Goal: Find specific page/section: Find specific page/section

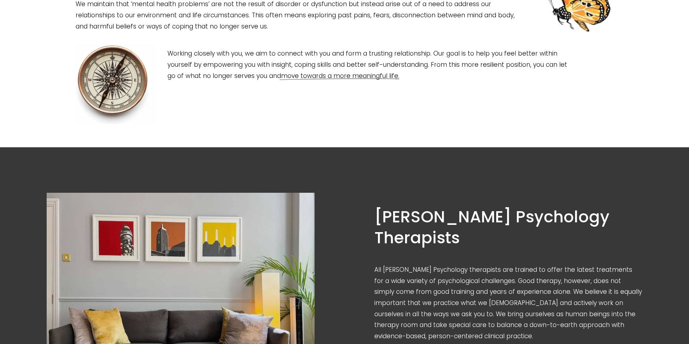
scroll to position [470, 0]
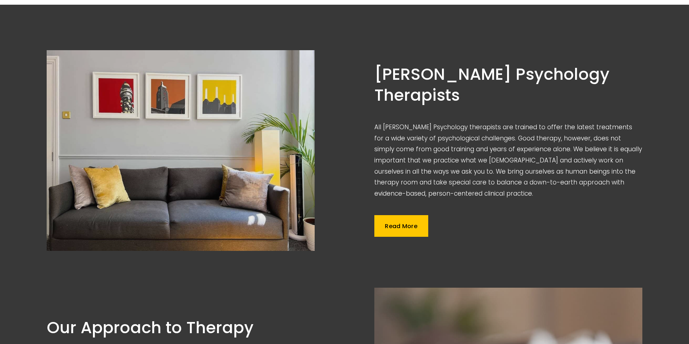
click at [390, 237] on link "Read More" at bounding box center [401, 226] width 54 height 22
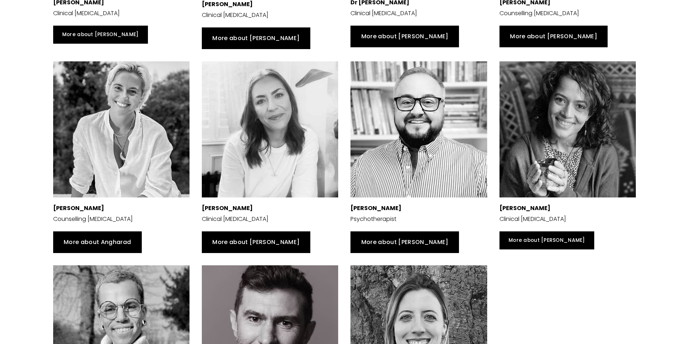
scroll to position [542, 0]
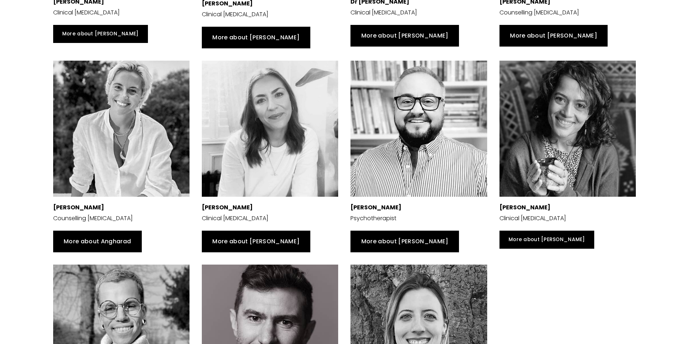
click at [543, 180] on div at bounding box center [567, 129] width 136 height 136
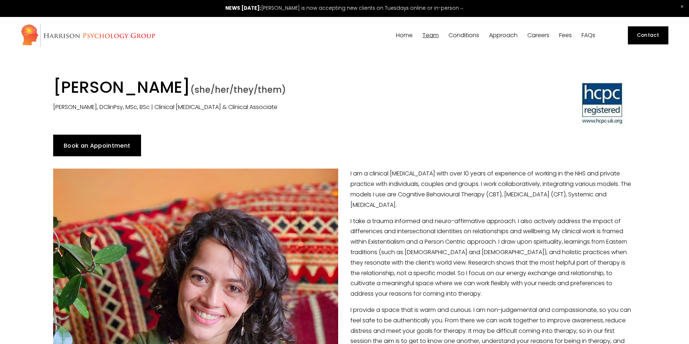
drag, startPoint x: 88, startPoint y: 90, endPoint x: 296, endPoint y: 94, distance: 207.5
click at [296, 94] on h1 "Dr Mehul Elliott-Joshi (she/her/they/them)" at bounding box center [270, 89] width 434 height 22
